Goal: Information Seeking & Learning: Learn about a topic

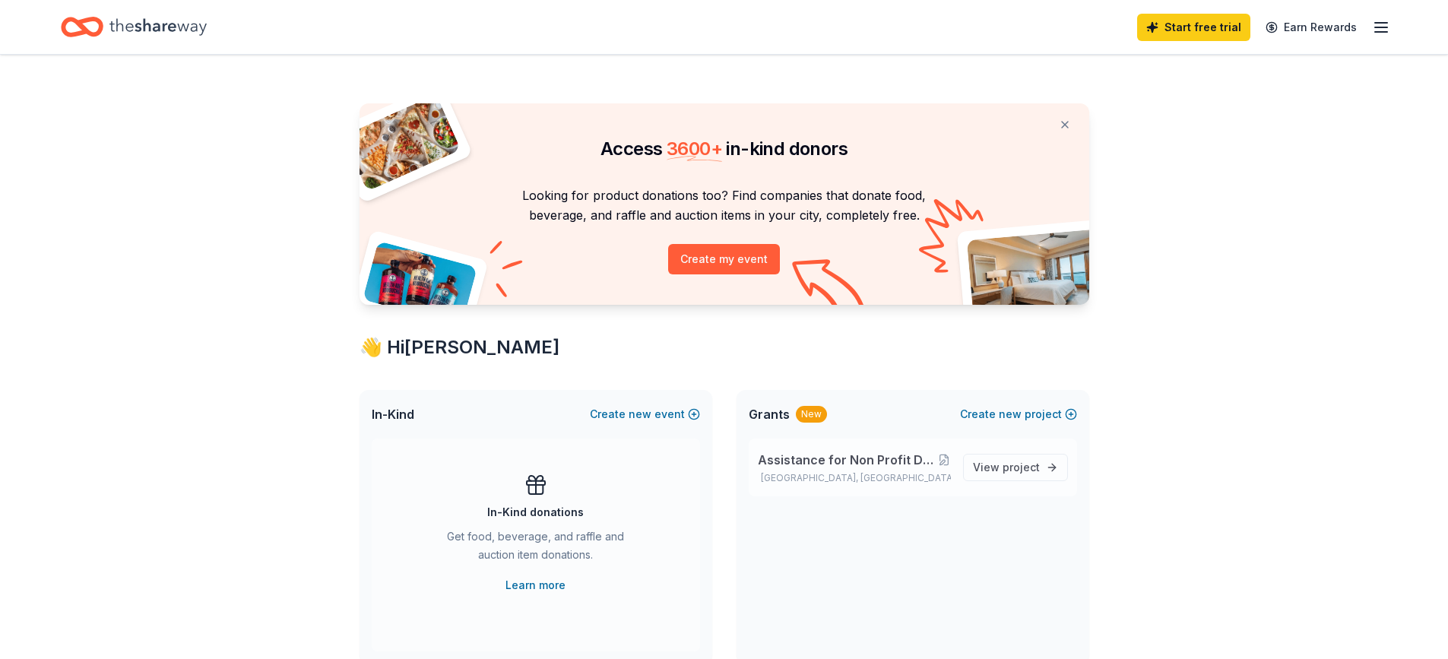
click at [896, 459] on span "Assistance for Non Profit Daughters of Destiny Back to School Event" at bounding box center [848, 460] width 180 height 18
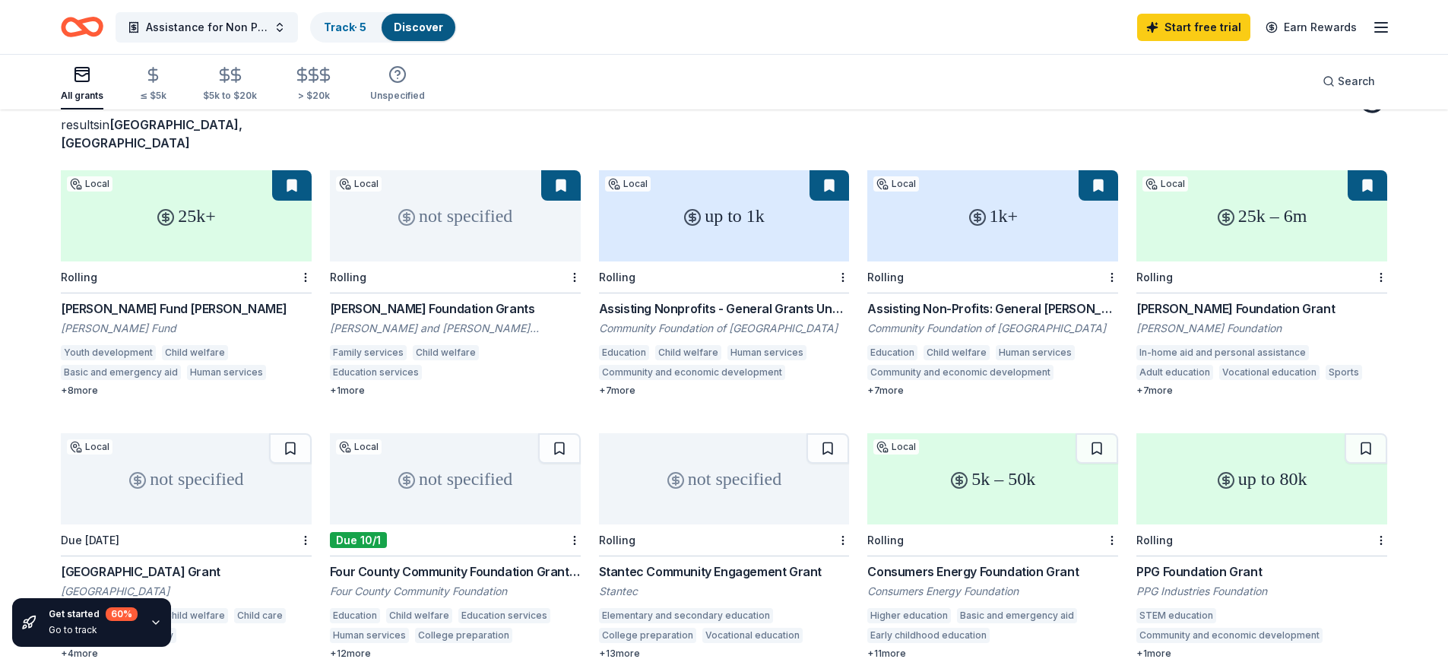
scroll to position [119, 0]
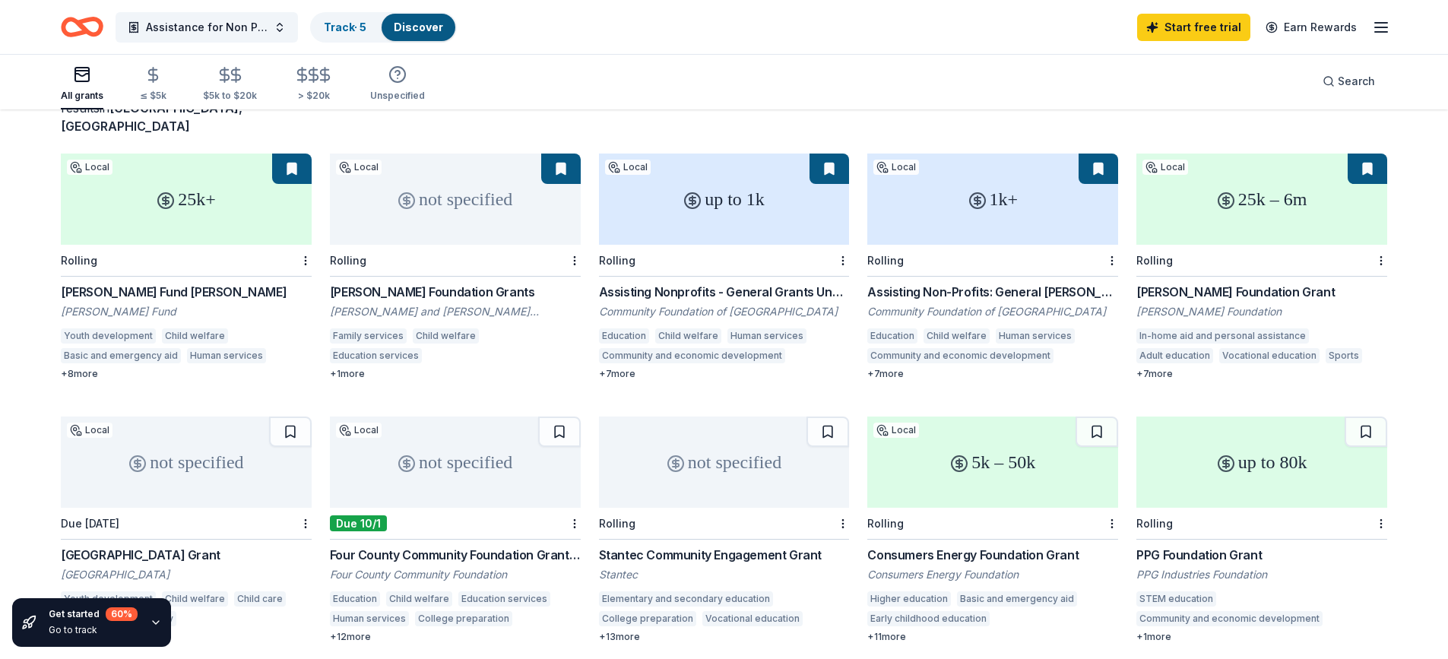
click at [160, 283] on div "[PERSON_NAME] Fund [PERSON_NAME]" at bounding box center [186, 292] width 251 height 18
click at [935, 304] on div "Community Foundation of Greater Rochester" at bounding box center [992, 311] width 251 height 15
click at [712, 283] on div "Assisting Nonprofits - General Grants Under $1000" at bounding box center [724, 292] width 251 height 18
click at [399, 283] on div "[PERSON_NAME] Foundation Grants" at bounding box center [455, 292] width 251 height 18
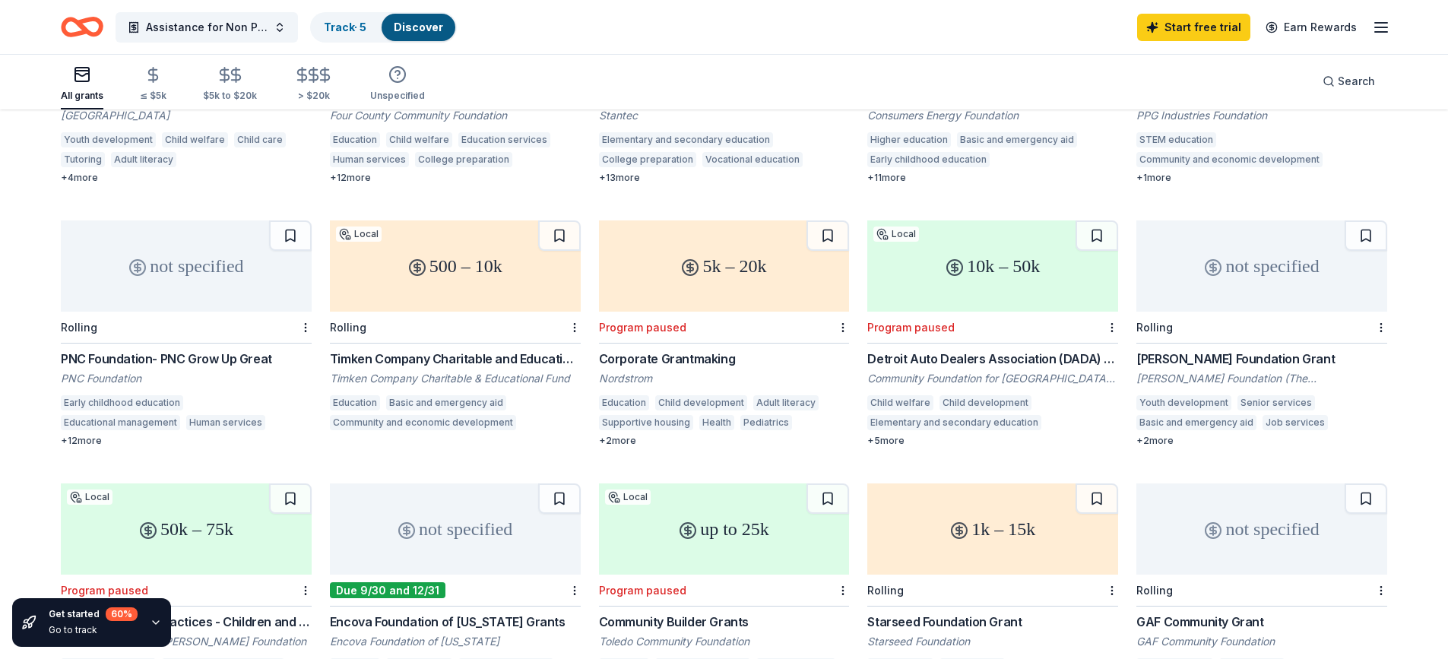
scroll to position [591, 0]
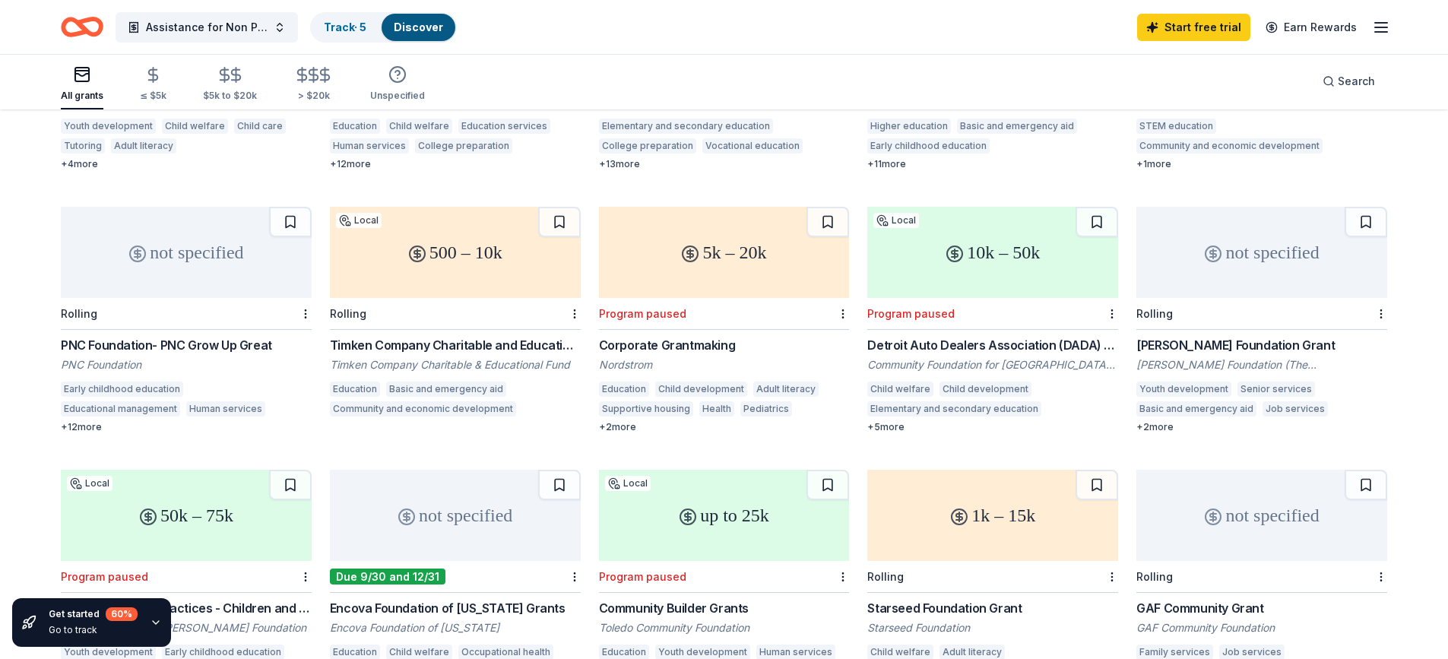
click at [1250, 336] on div "Tony Robbins Foundation Grant" at bounding box center [1262, 345] width 251 height 18
click at [458, 336] on div "Timken Company Charitable and Educational Fund Grant Program" at bounding box center [455, 345] width 251 height 18
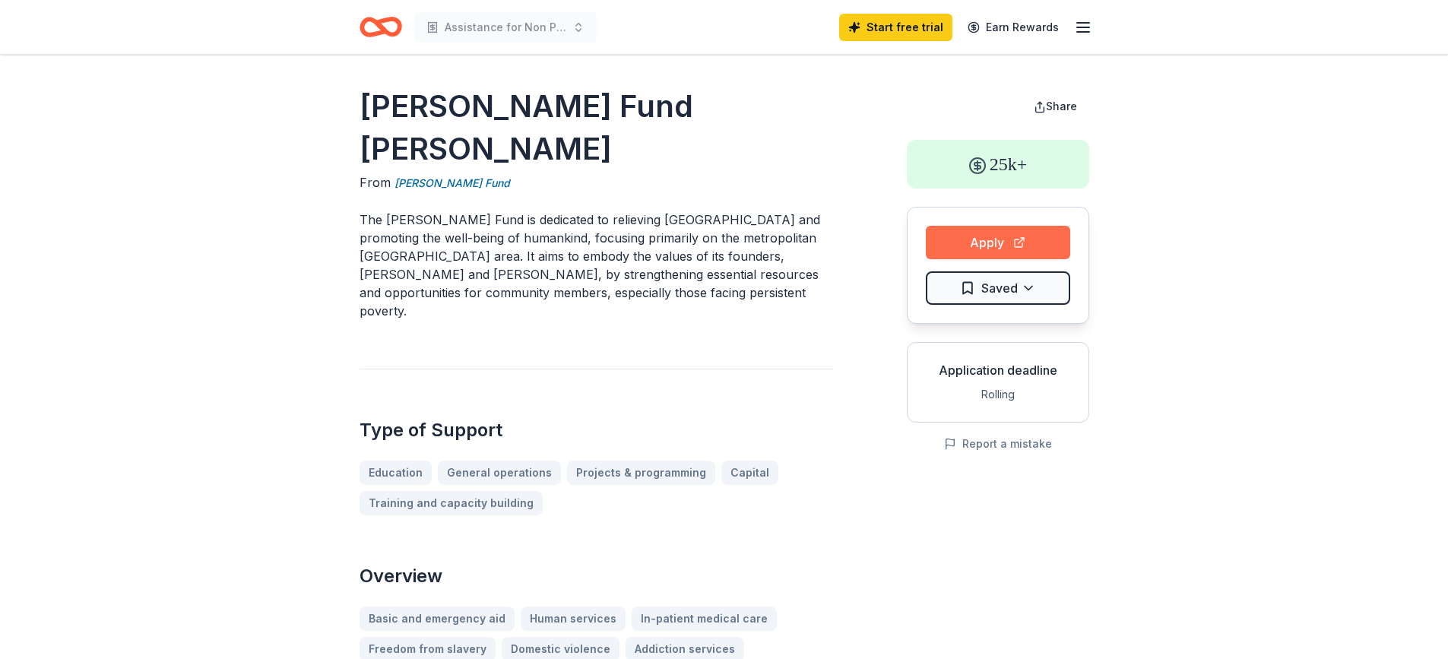
click at [982, 239] on button "Apply" at bounding box center [998, 242] width 144 height 33
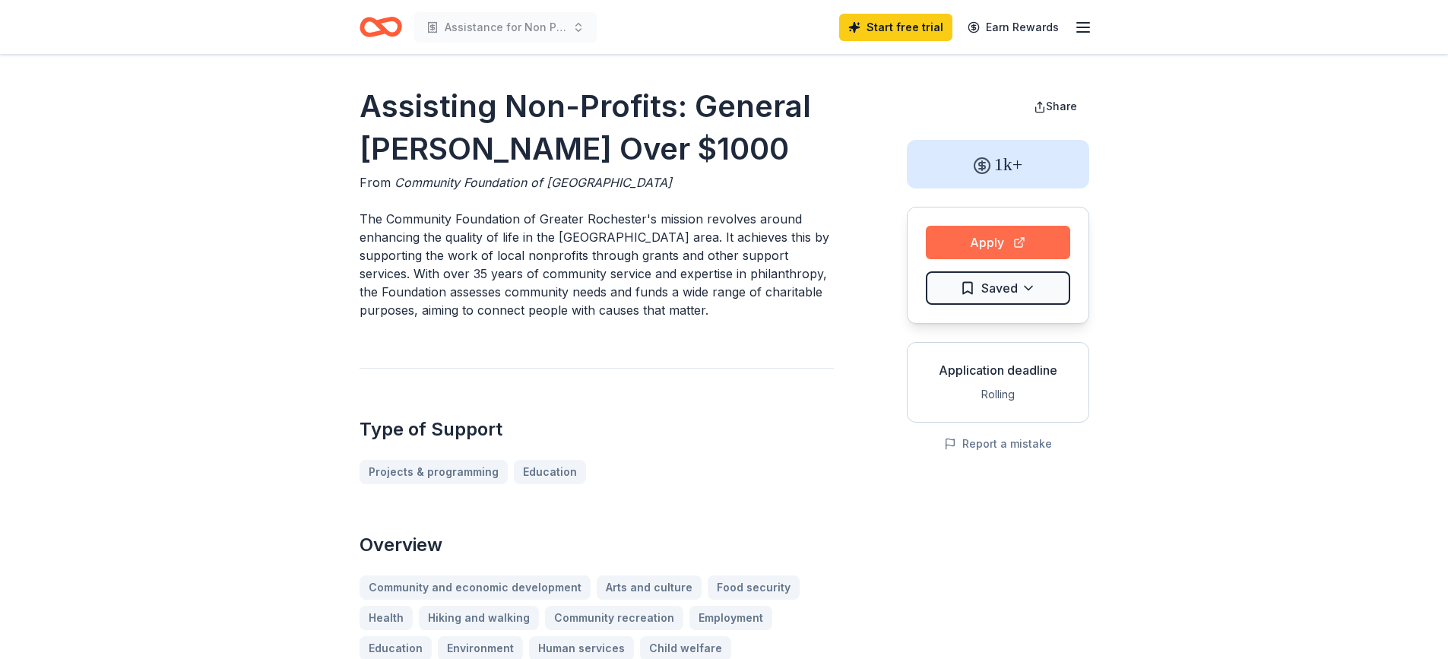
click at [963, 236] on button "Apply" at bounding box center [998, 242] width 144 height 33
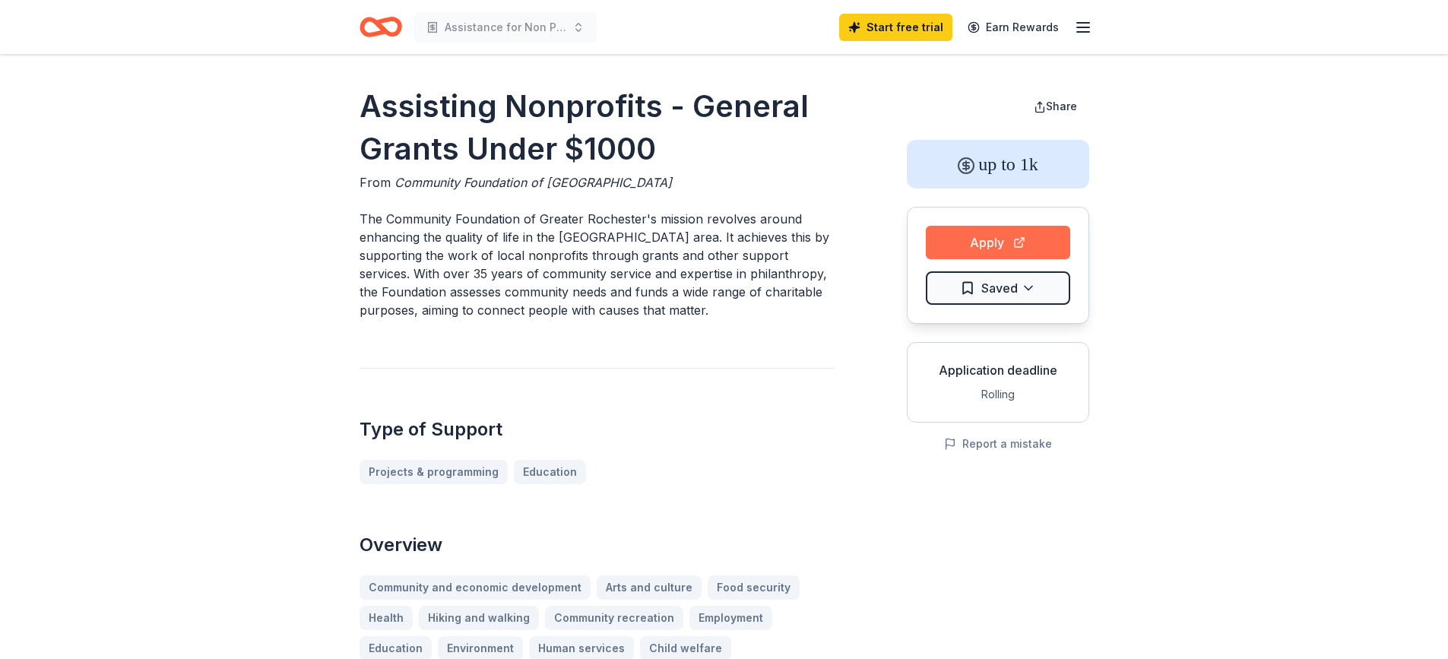
click at [965, 230] on button "Apply" at bounding box center [998, 242] width 144 height 33
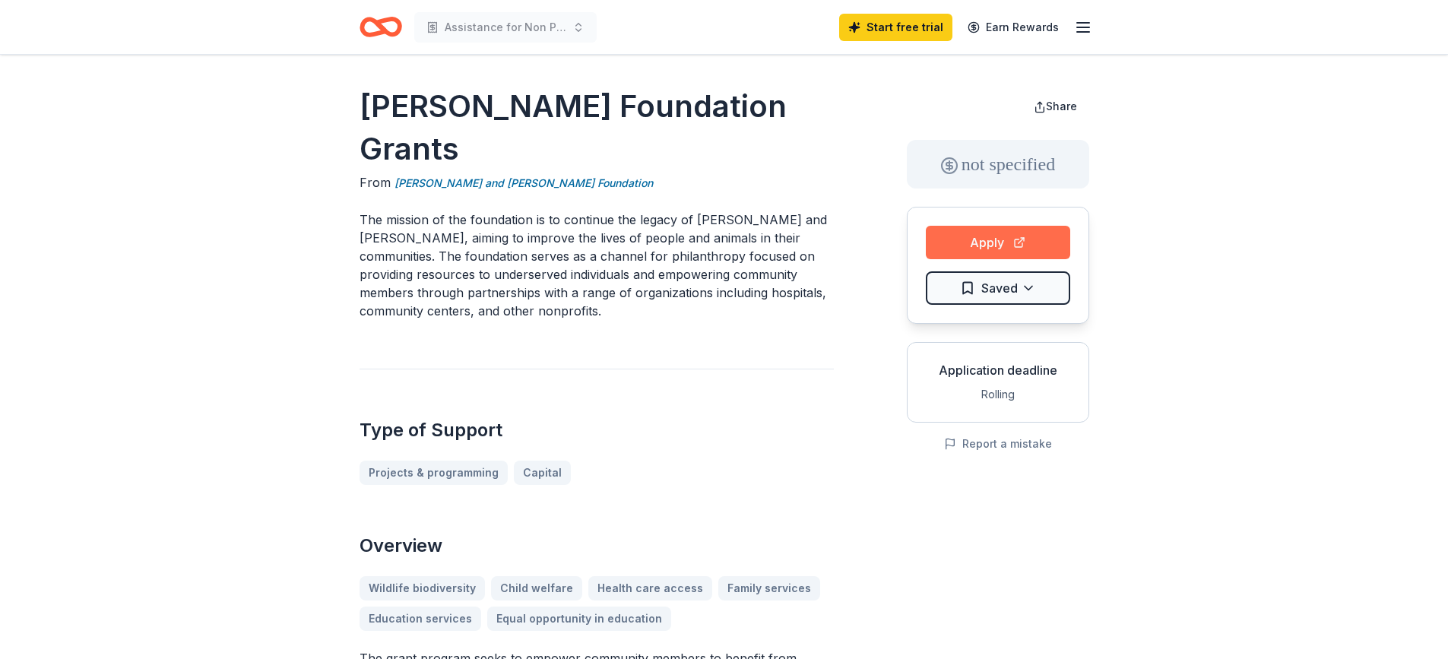
click at [968, 245] on button "Apply" at bounding box center [998, 242] width 144 height 33
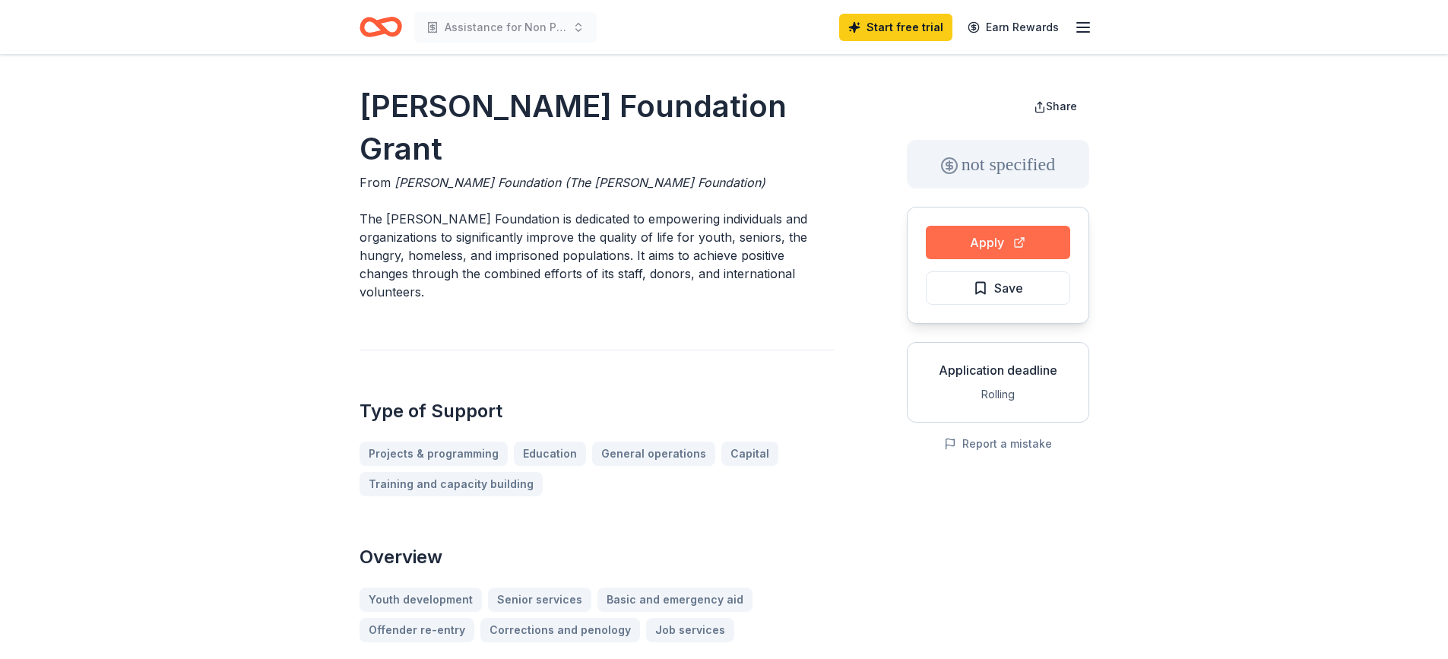
click at [974, 243] on button "Apply" at bounding box center [998, 242] width 144 height 33
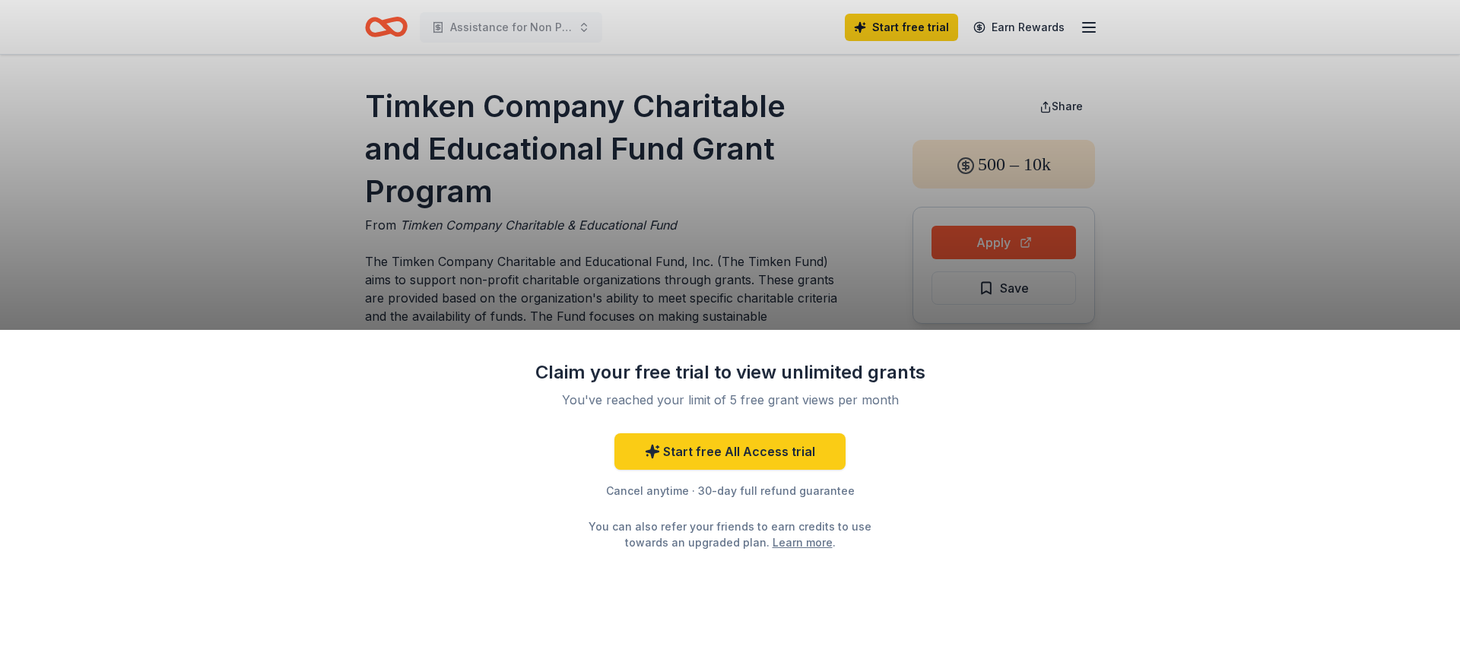
click at [963, 241] on div "Claim your free trial to view unlimited grants You've reached your limit of 5 f…" at bounding box center [730, 329] width 1460 height 659
click at [963, 248] on div "Claim your free trial to view unlimited grants You've reached your limit of 5 f…" at bounding box center [730, 329] width 1460 height 659
click at [994, 235] on div "Claim your free trial to view unlimited grants You've reached your limit of 5 f…" at bounding box center [730, 329] width 1460 height 659
click at [747, 452] on link "Start free All Access trial" at bounding box center [729, 451] width 231 height 36
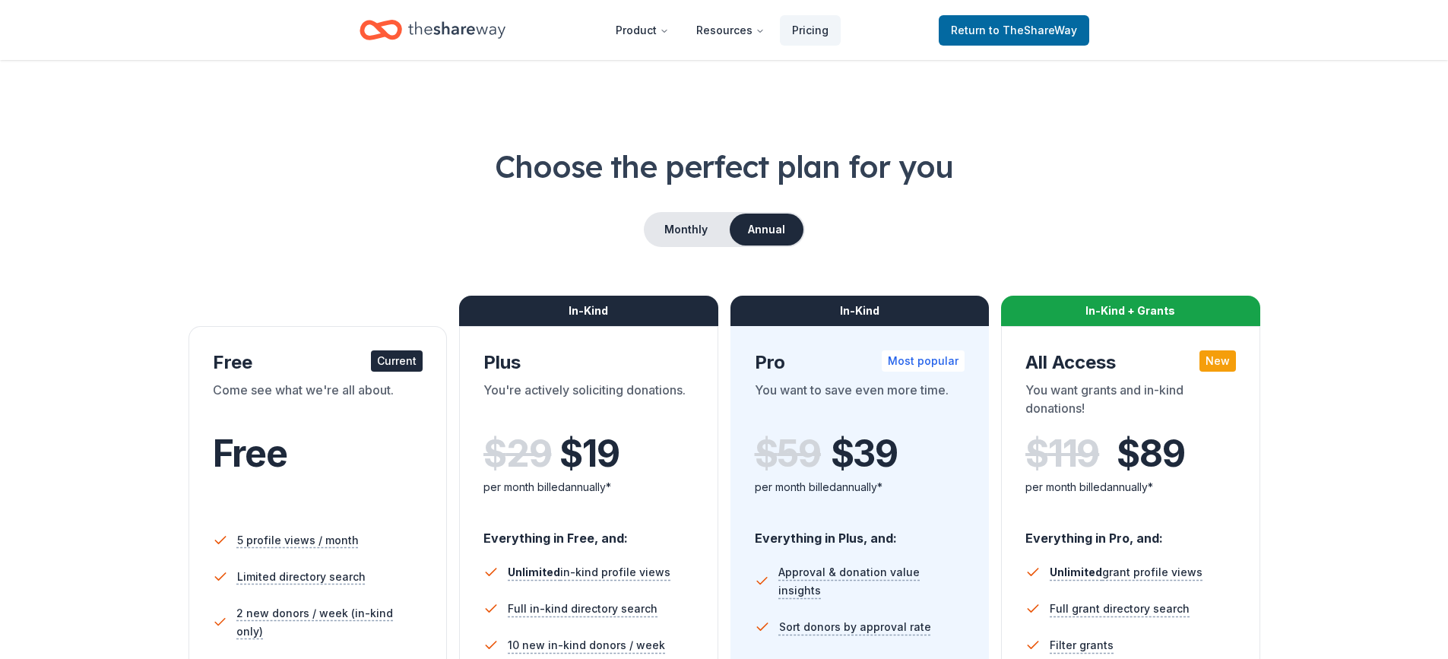
click at [281, 433] on span "Free" at bounding box center [250, 453] width 74 height 45
click at [389, 353] on div "Current" at bounding box center [397, 360] width 52 height 21
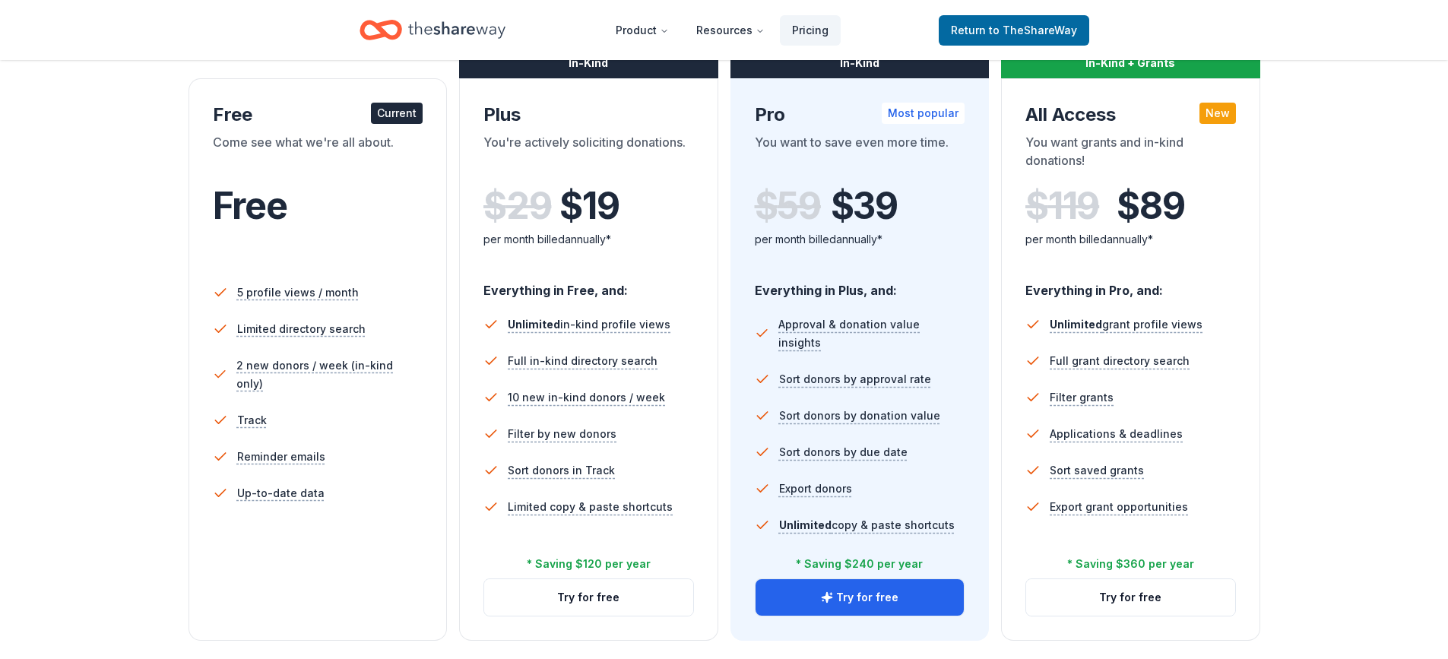
scroll to position [291, 0]
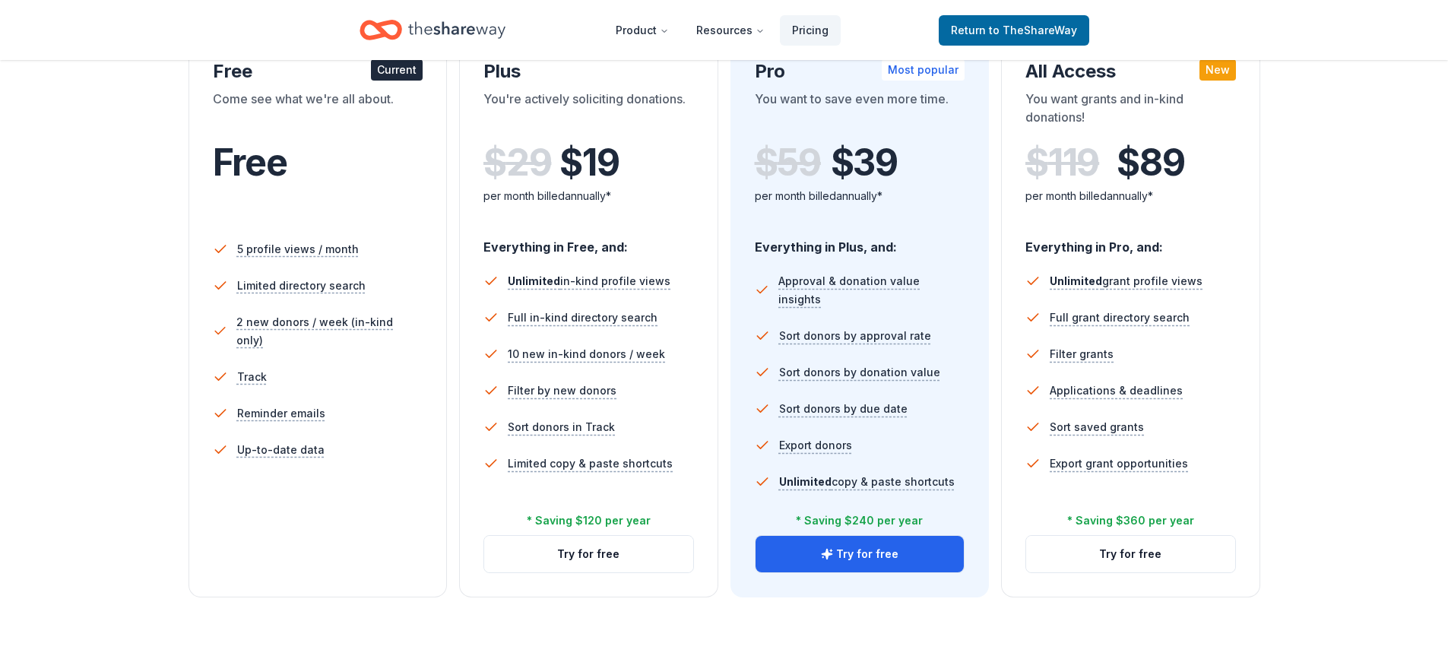
click at [399, 68] on div "Current" at bounding box center [397, 69] width 52 height 21
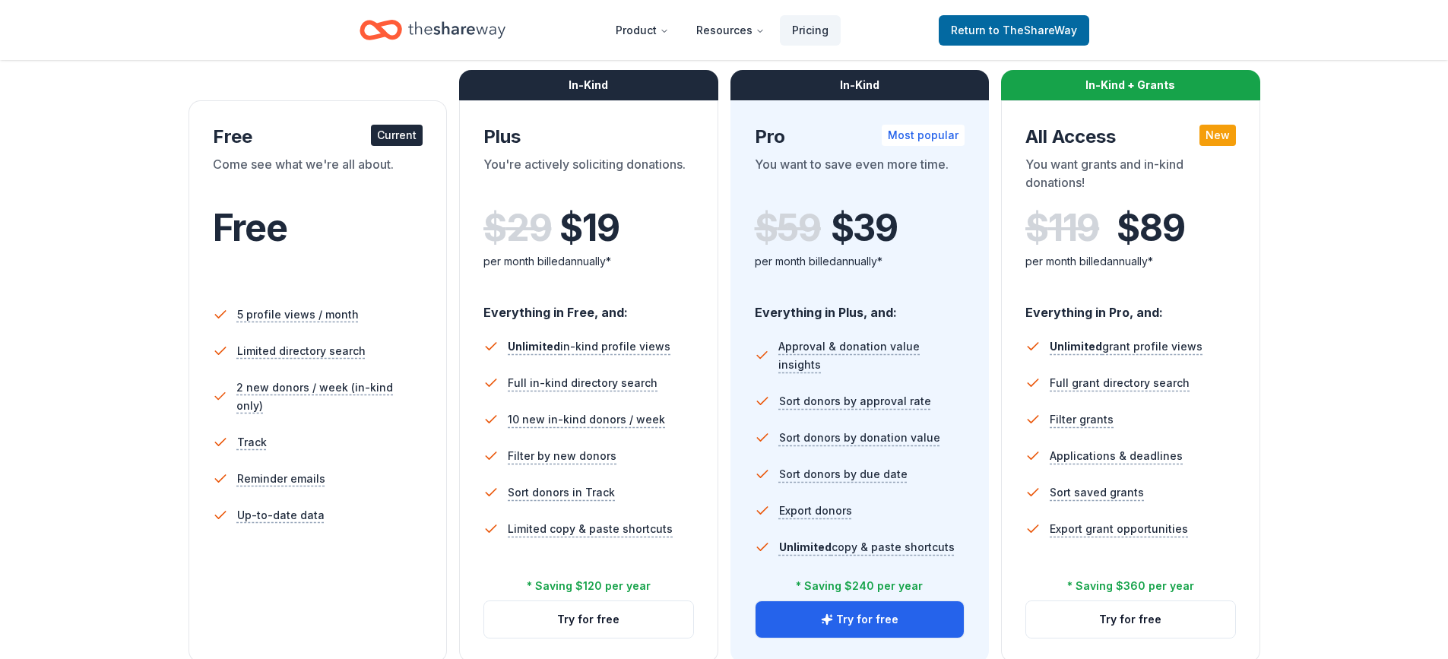
scroll to position [182, 0]
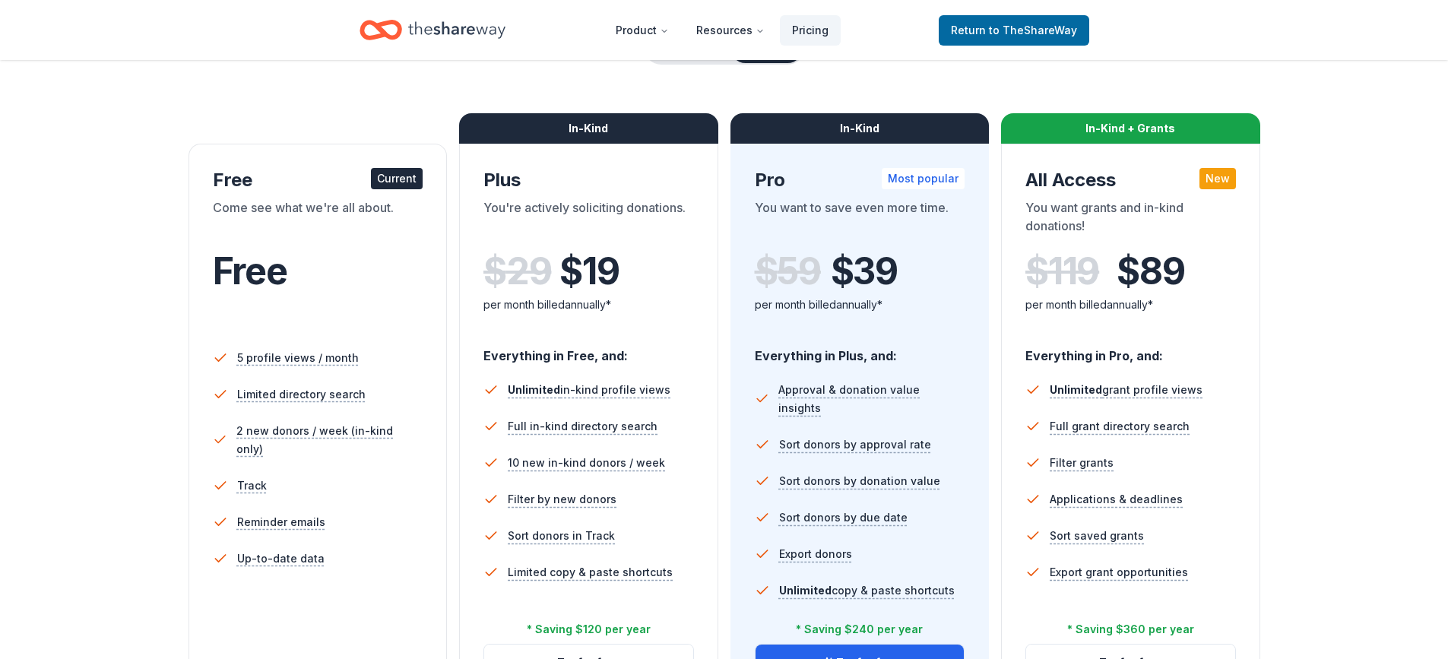
click at [395, 183] on div "Current" at bounding box center [397, 178] width 52 height 21
click at [319, 208] on div "Come see what we're all about." at bounding box center [318, 219] width 211 height 43
click at [211, 255] on div "Free Current Come see what we're all about. Free 5 profile views / month Limite…" at bounding box center [318, 425] width 259 height 563
click at [251, 255] on span "Free" at bounding box center [250, 271] width 74 height 45
